Goal: Task Accomplishment & Management: Use online tool/utility

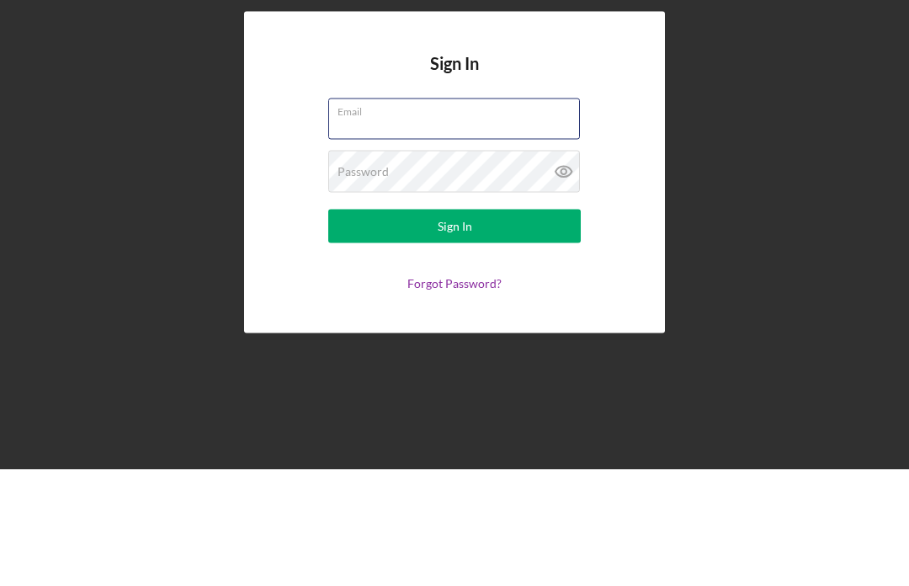
type input "[EMAIL_ADDRESS][DOMAIN_NAME]"
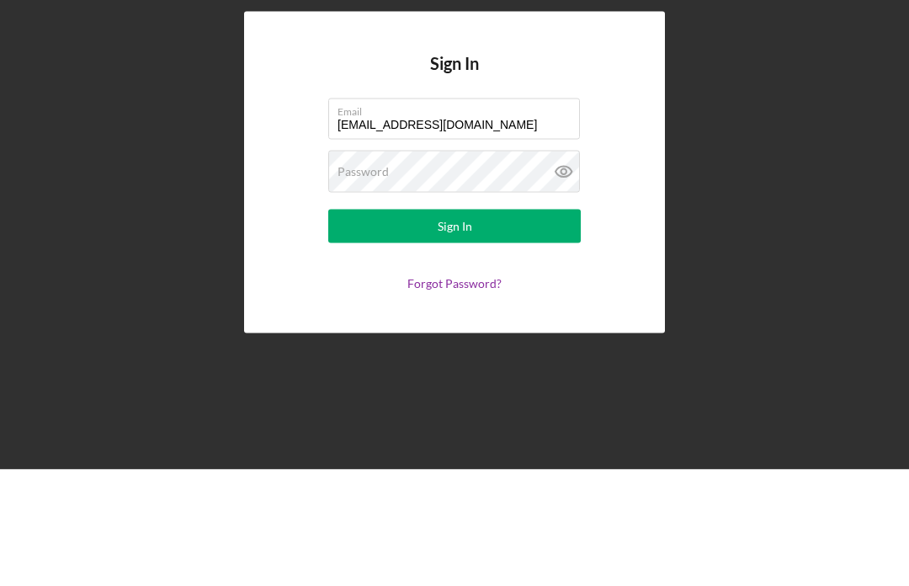
click at [455, 326] on button "Sign In" at bounding box center [454, 343] width 253 height 34
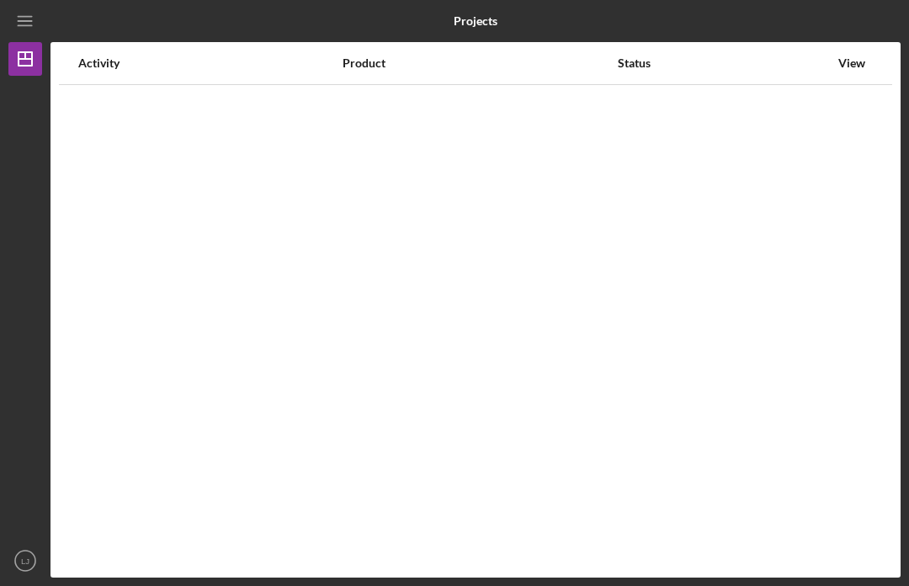
scroll to position [58, 0]
click at [849, 88] on icon "Icon/Navigate" at bounding box center [852, 107] width 38 height 38
